Goal: Use online tool/utility: Utilize a website feature to perform a specific function

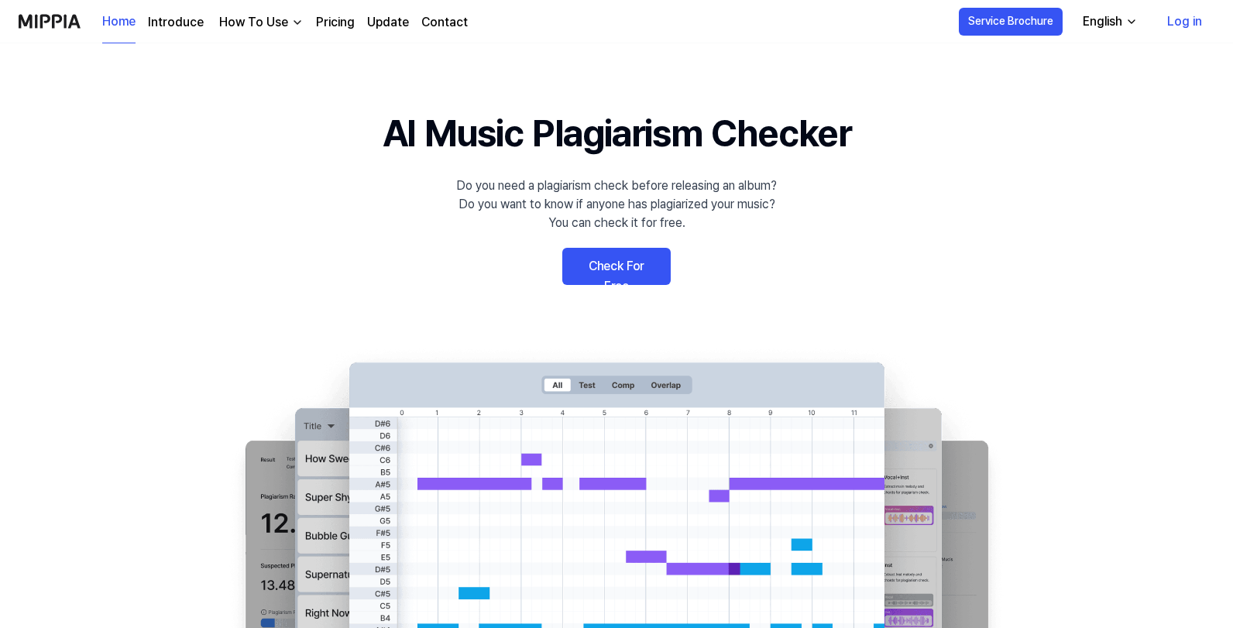
click at [1186, 26] on link "Log in" at bounding box center [1184, 21] width 60 height 43
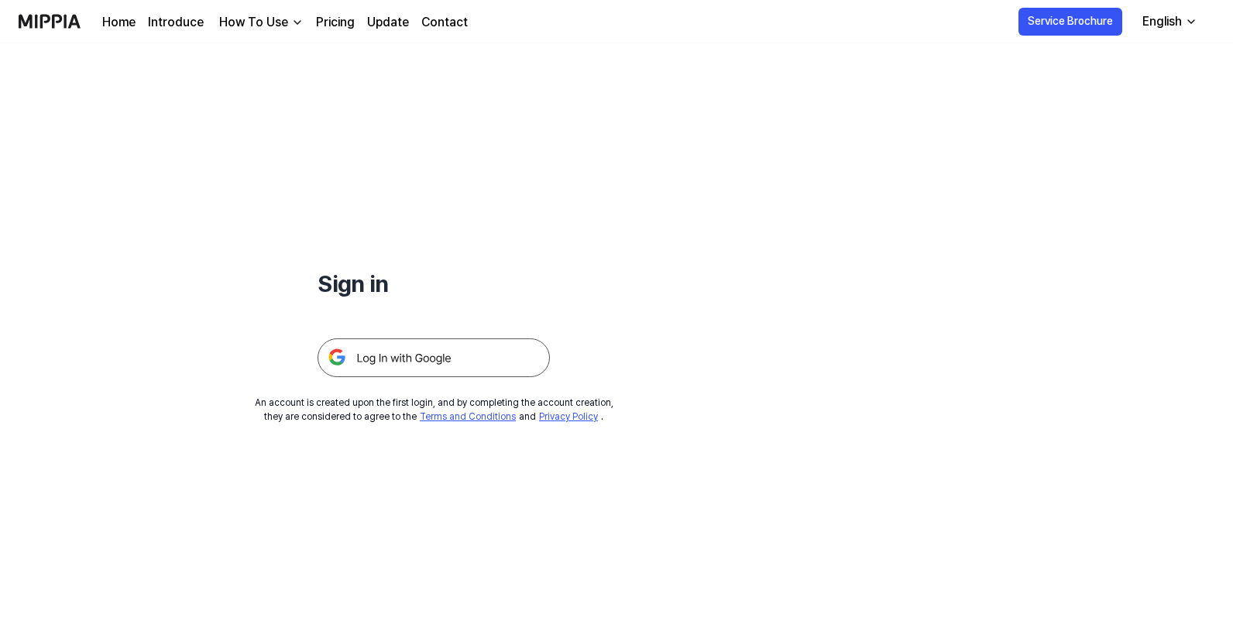
click at [462, 354] on img at bounding box center [433, 357] width 232 height 39
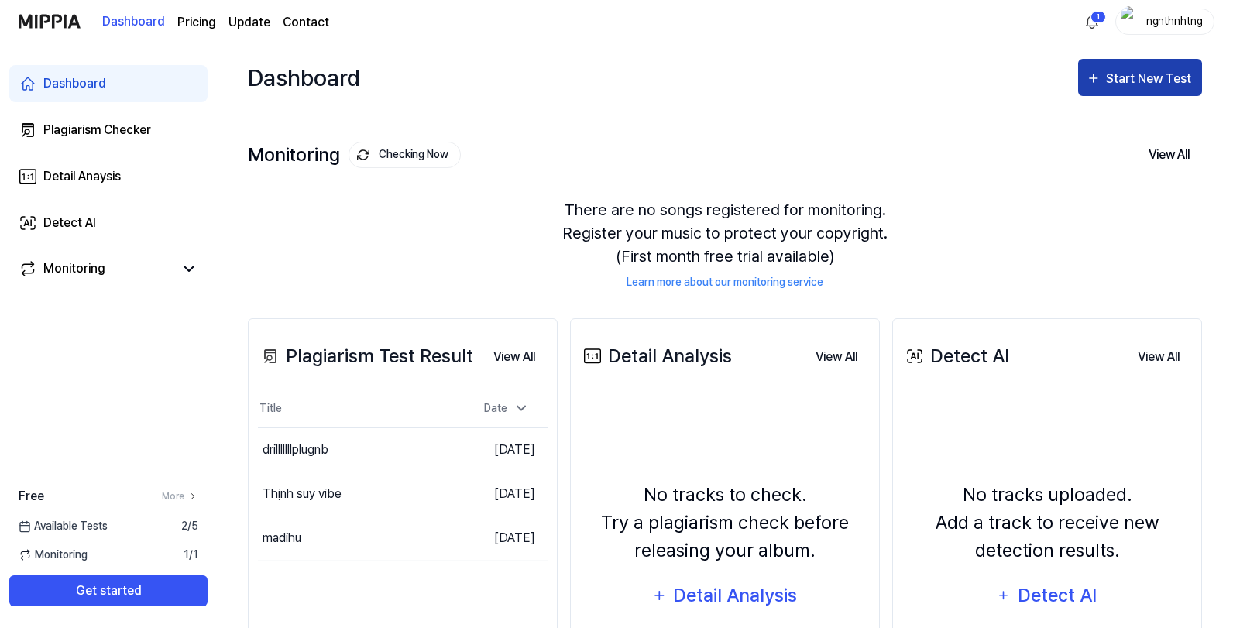
click at [1127, 84] on div "Start New Test" at bounding box center [1150, 79] width 88 height 20
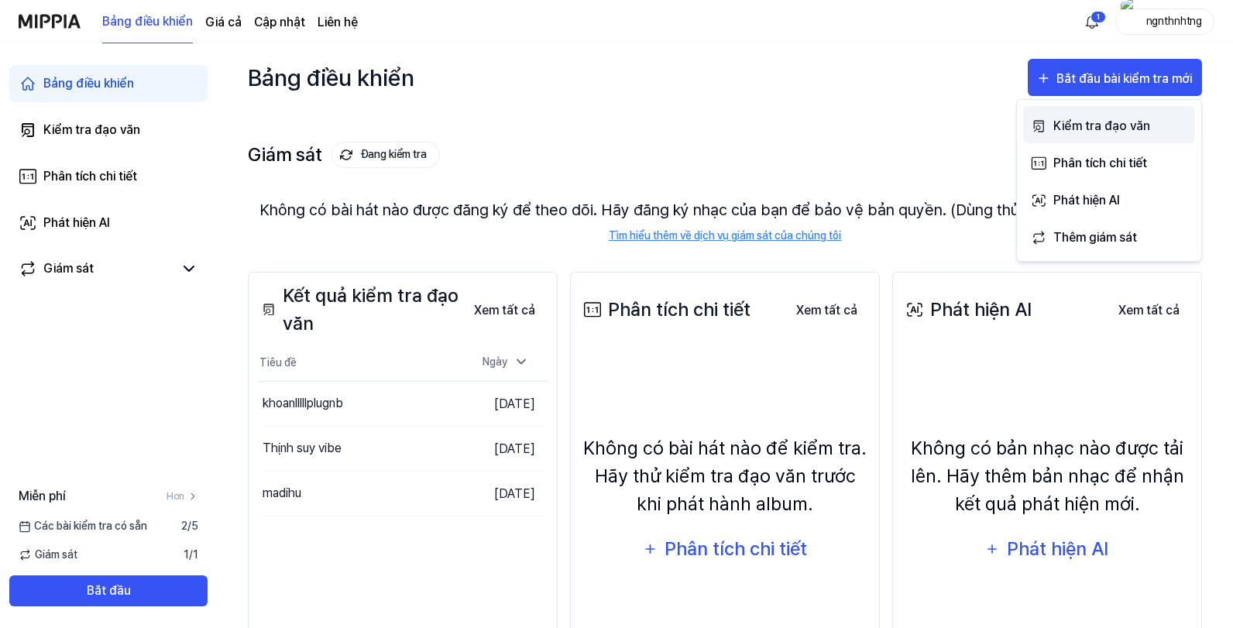
click at [1105, 127] on font "Kiểm tra đạo văn" at bounding box center [1101, 125] width 97 height 15
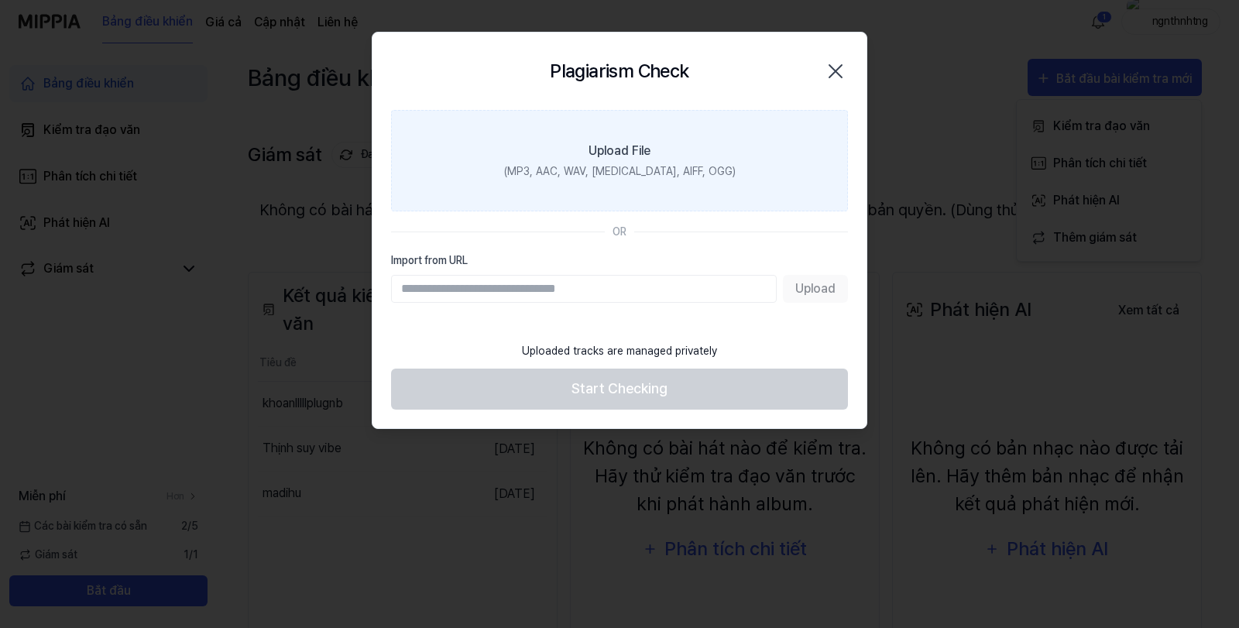
click at [640, 183] on label "Upload File (MP3, AAC, WAV, FLAC, AIFF, OGG)" at bounding box center [619, 160] width 457 height 101
click at [0, 0] on input "Upload File (MP3, AAC, WAV, FLAC, AIFF, OGG)" at bounding box center [0, 0] width 0 height 0
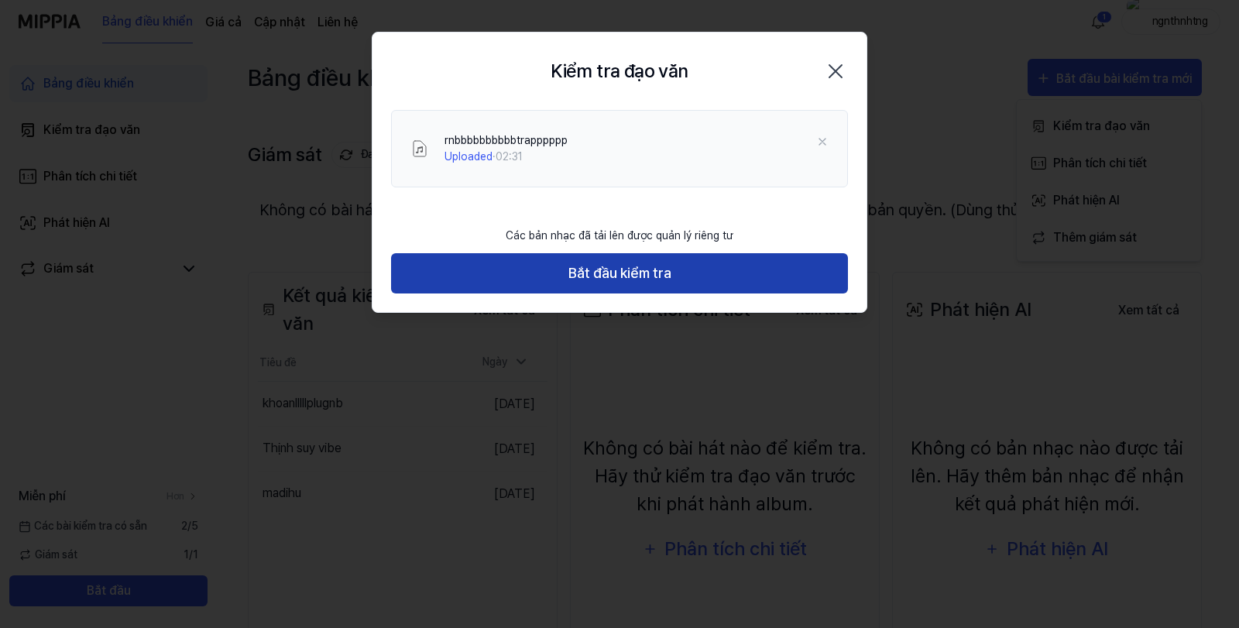
click at [608, 253] on button "Bắt đầu kiểm tra" at bounding box center [619, 273] width 457 height 41
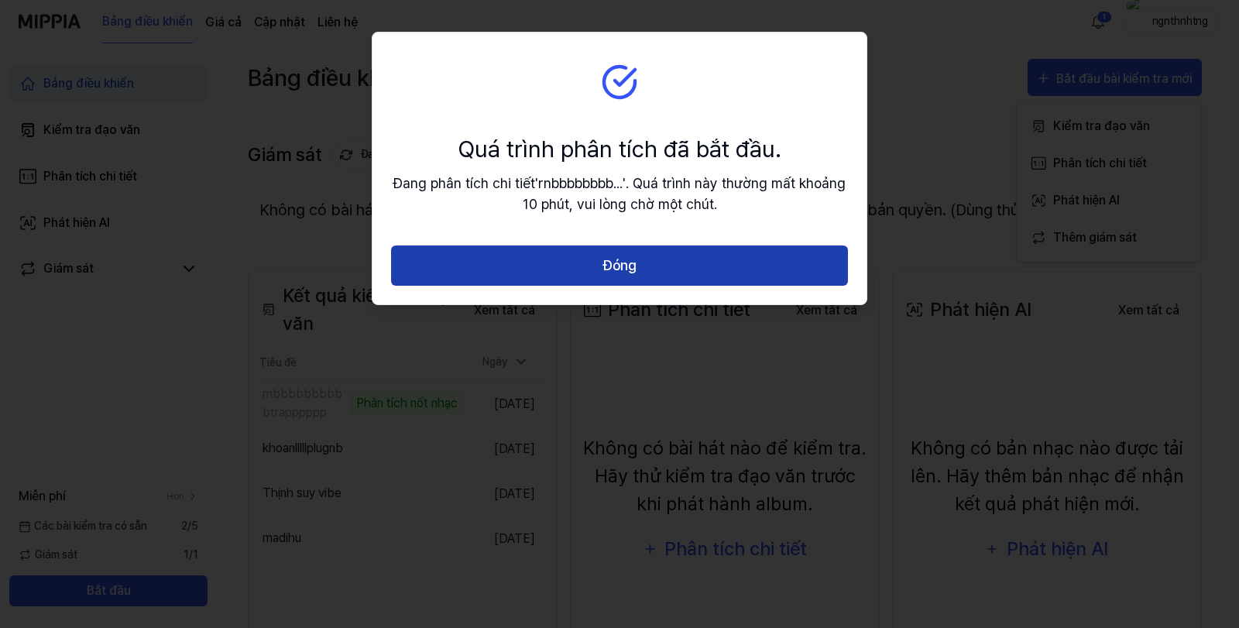
click at [655, 277] on button "Đóng" at bounding box center [619, 265] width 457 height 41
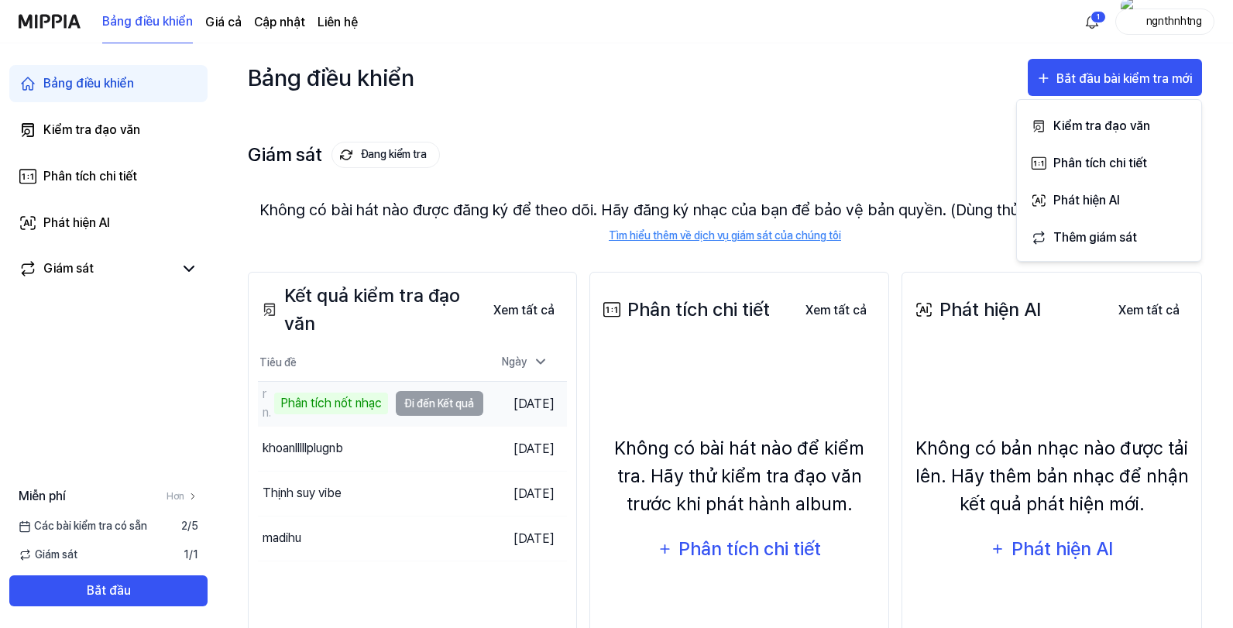
click at [488, 399] on td "Ngày 15 tháng 8 năm 2025" at bounding box center [525, 403] width 84 height 45
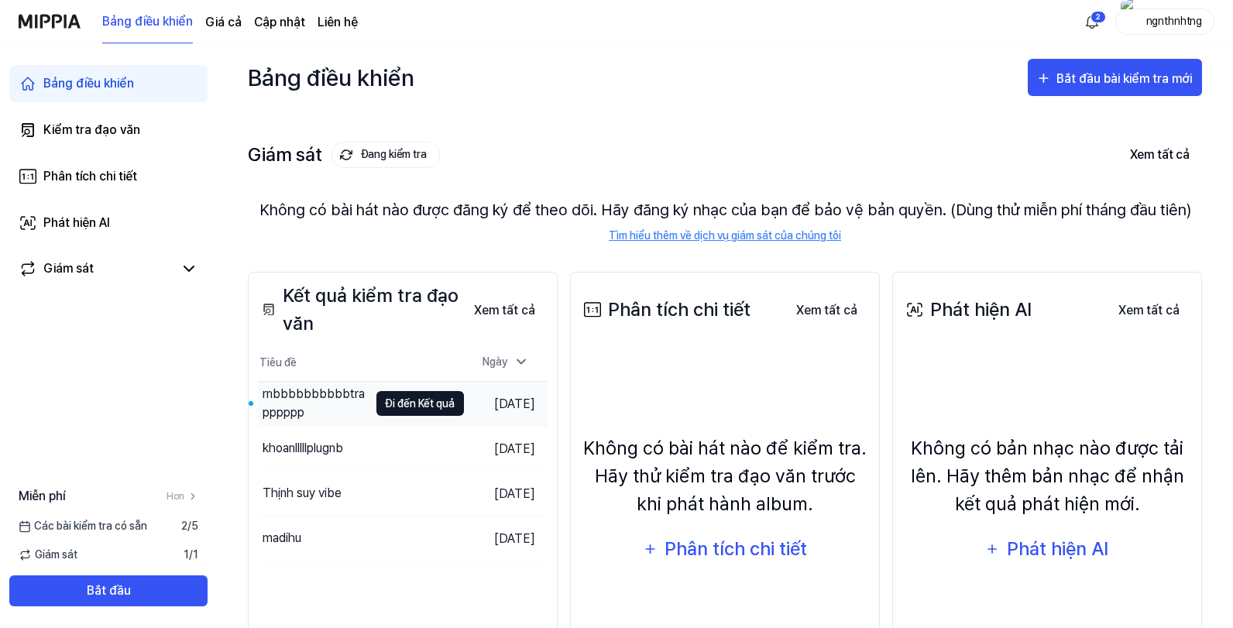
click at [386, 409] on font "Đi đến Kết quả" at bounding box center [420, 403] width 69 height 12
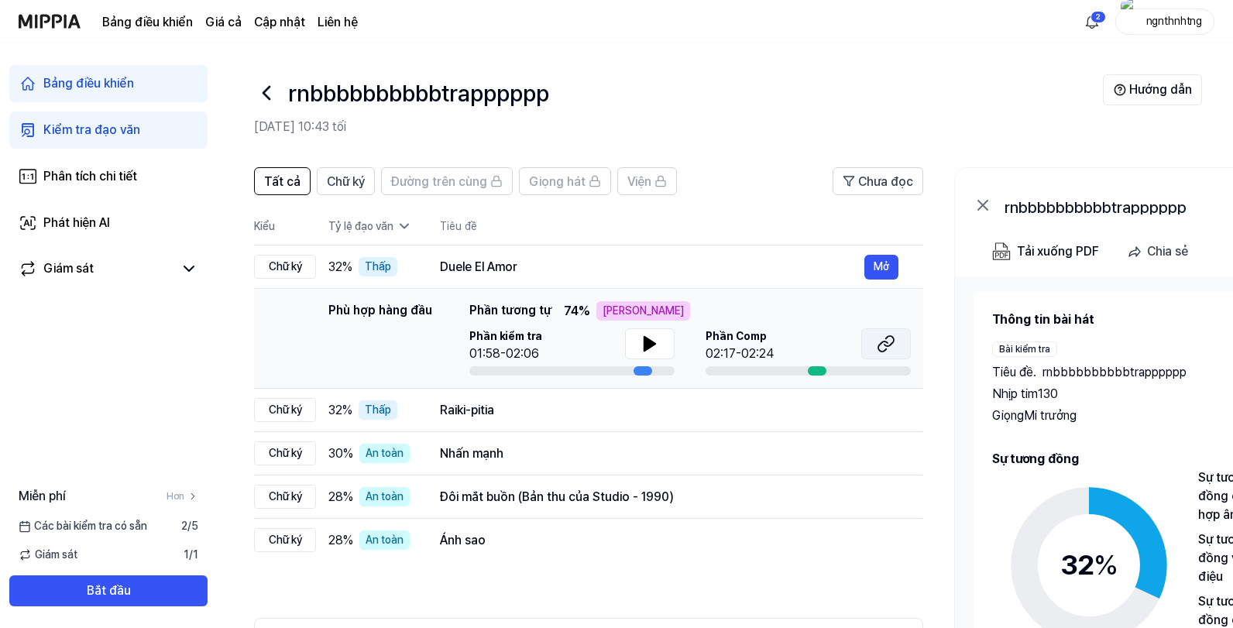
click at [900, 342] on button at bounding box center [886, 343] width 50 height 31
click at [654, 351] on icon at bounding box center [649, 343] width 19 height 19
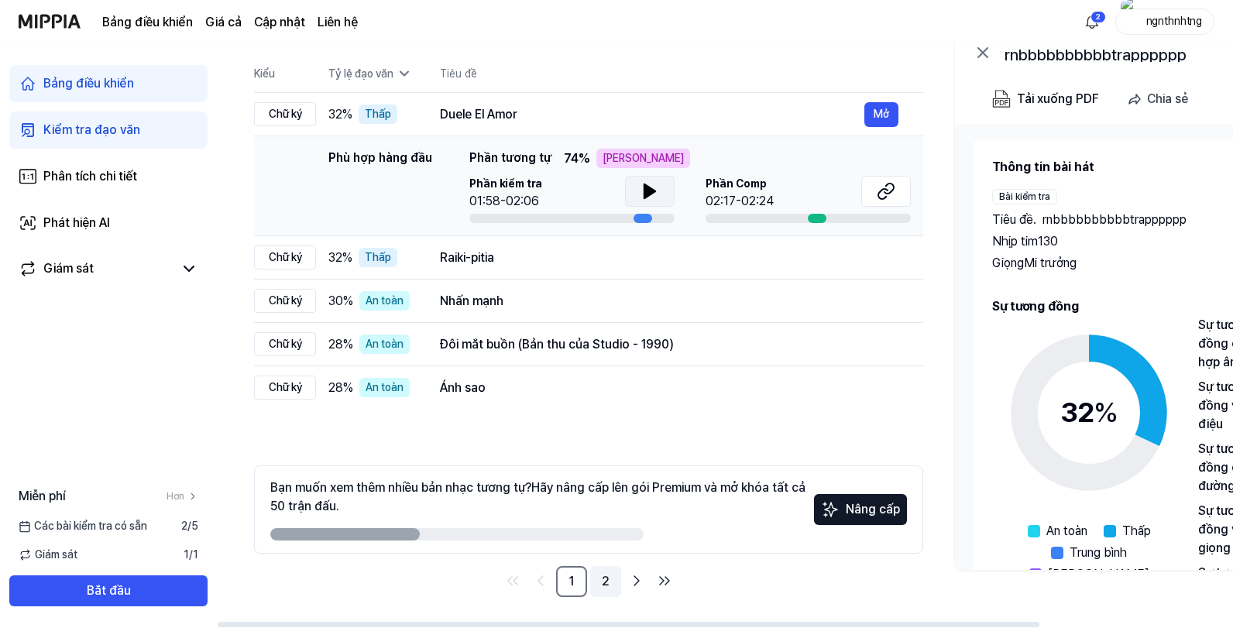
click at [609, 581] on link "2" at bounding box center [605, 581] width 31 height 31
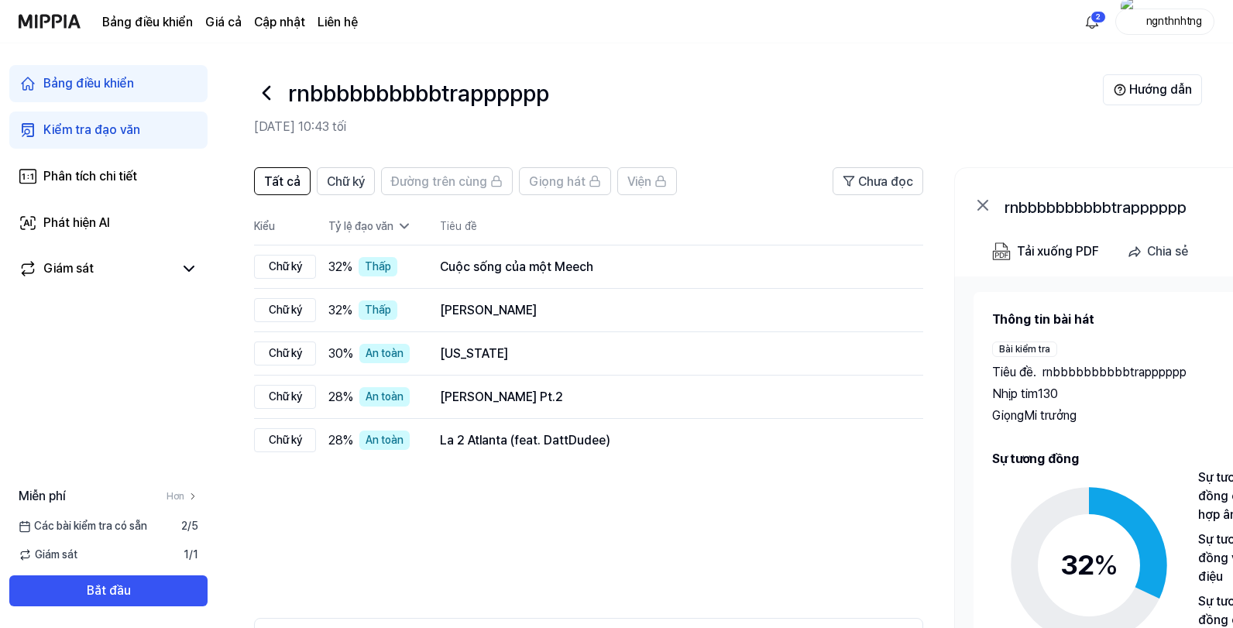
click at [71, 27] on img at bounding box center [50, 21] width 62 height 43
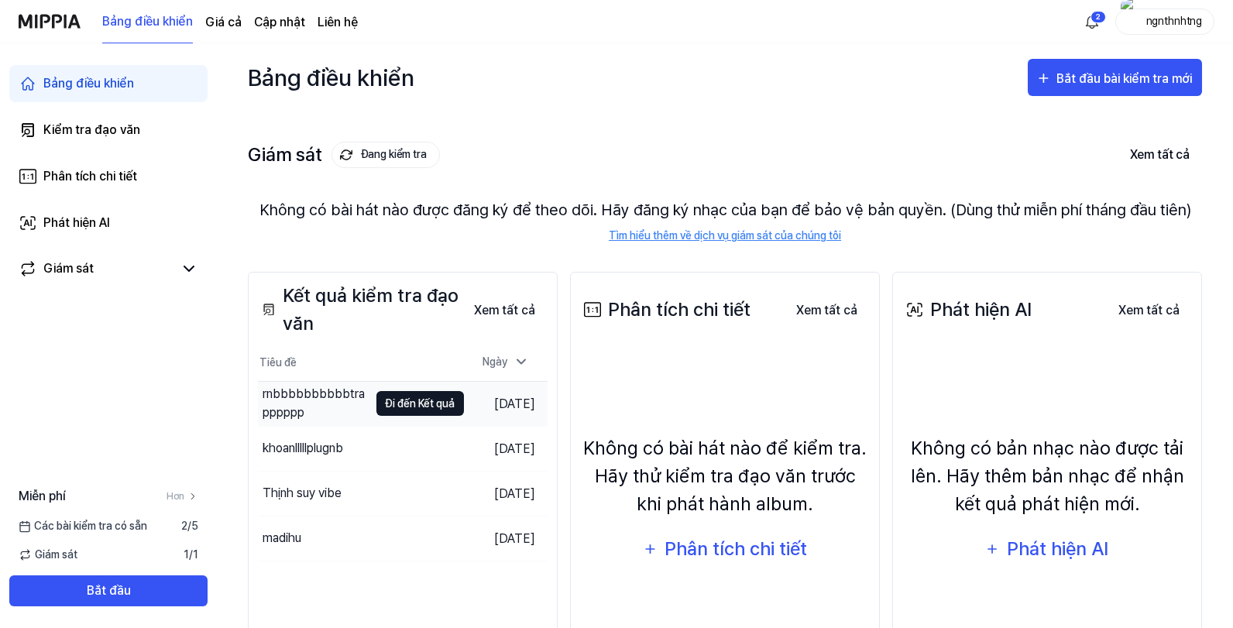
click at [386, 403] on font "Đi đến Kết quả" at bounding box center [420, 403] width 69 height 12
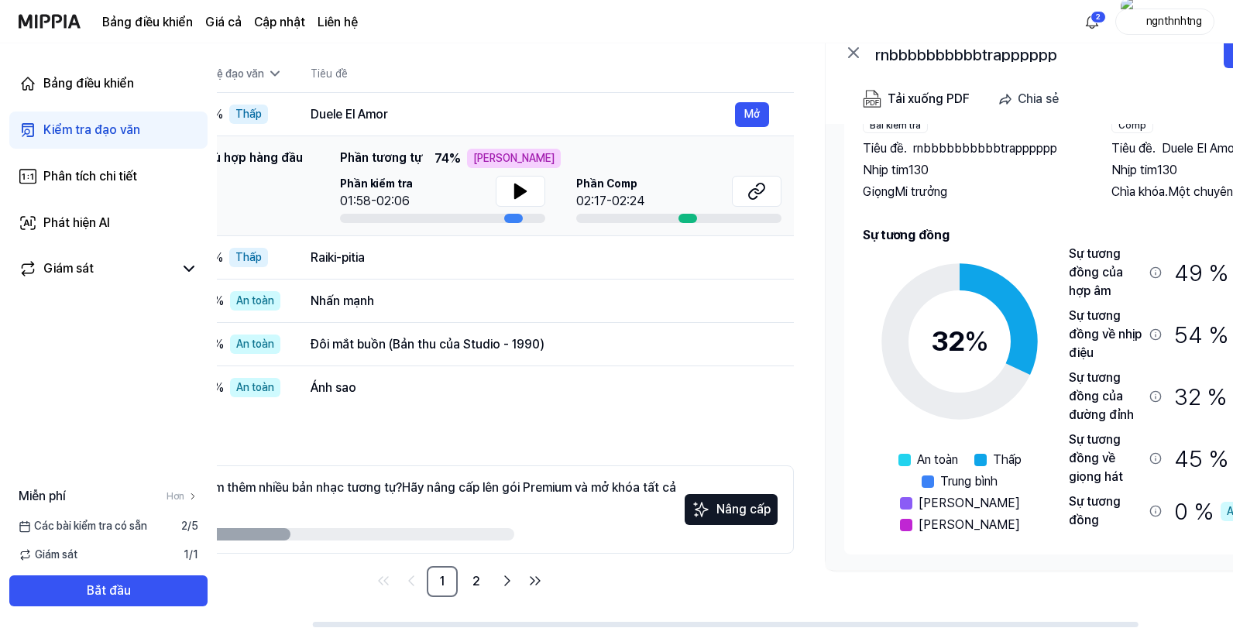
scroll to position [0, 238]
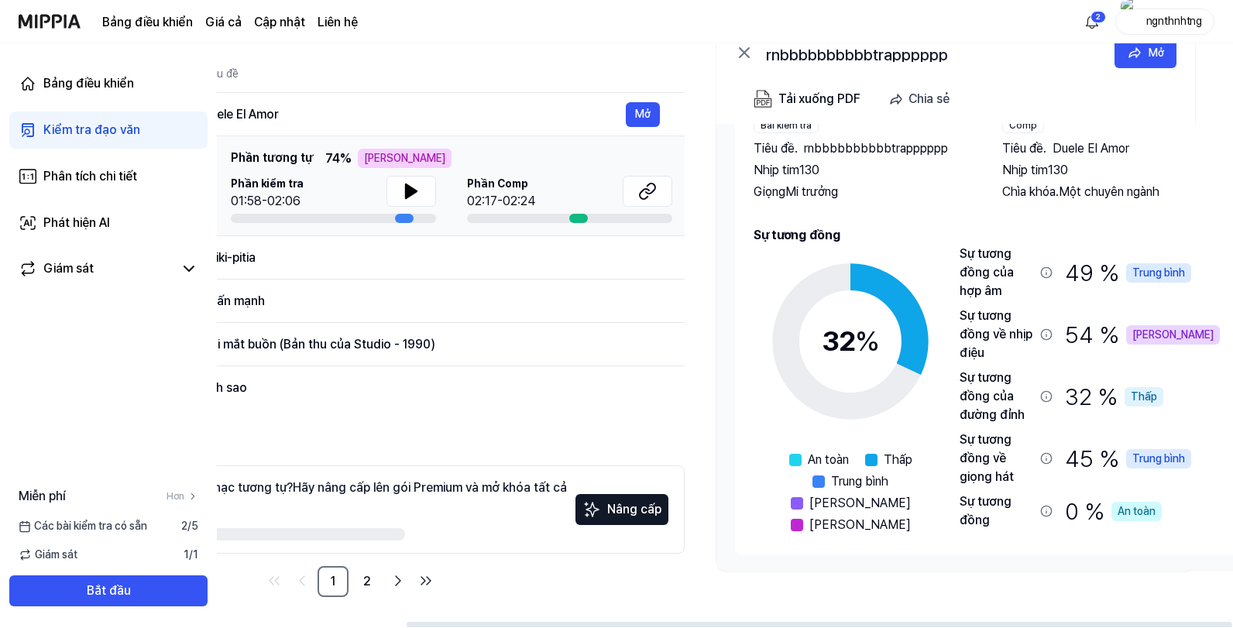
drag, startPoint x: 1101, startPoint y: 386, endPoint x: 712, endPoint y: 332, distance: 392.3
click at [712, 332] on div "Tất cả Chữ ký Đường trên cùng Giọng hát Viện Chưa đọc Tất cả Chữ ký Đường trên …" at bounding box center [602, 313] width 1248 height 629
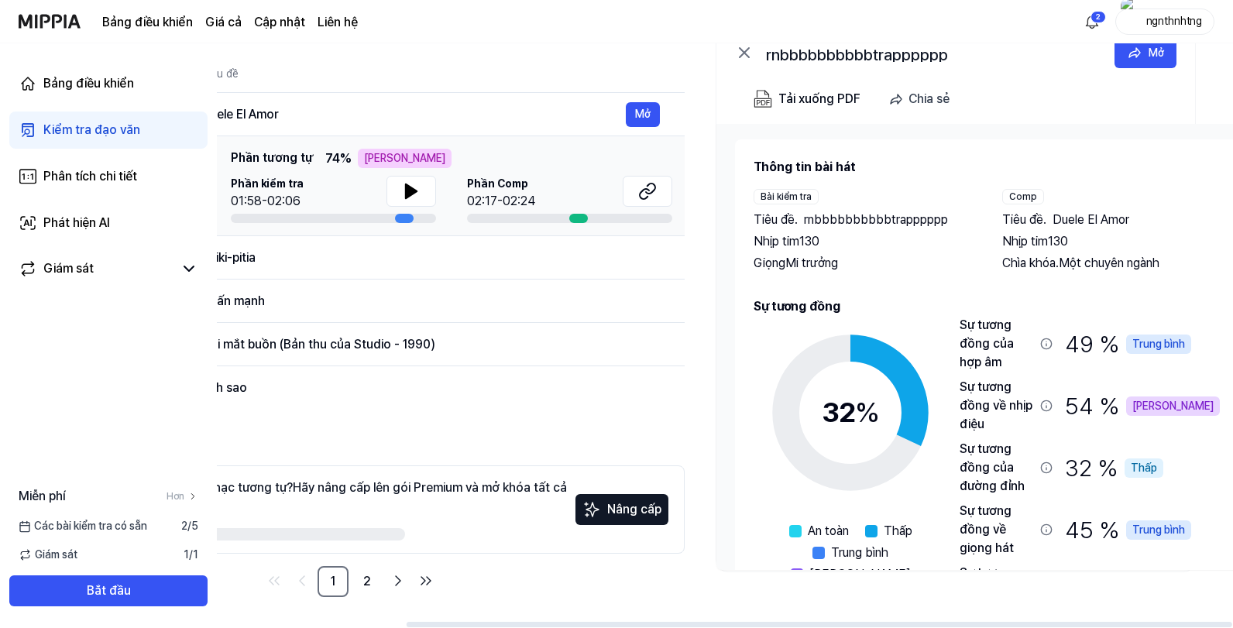
scroll to position [71, 0]
